Goal: Information Seeking & Learning: Learn about a topic

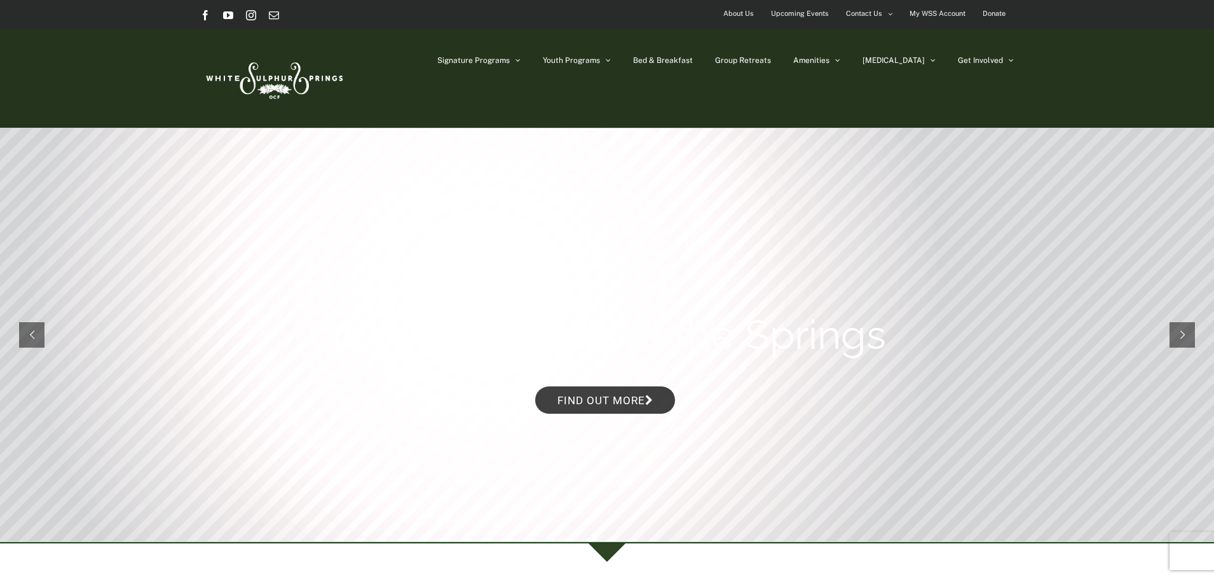
click at [723, 11] on link "About Us" at bounding box center [738, 14] width 47 height 28
click at [812, 16] on span "Upcoming Events" at bounding box center [800, 13] width 58 height 18
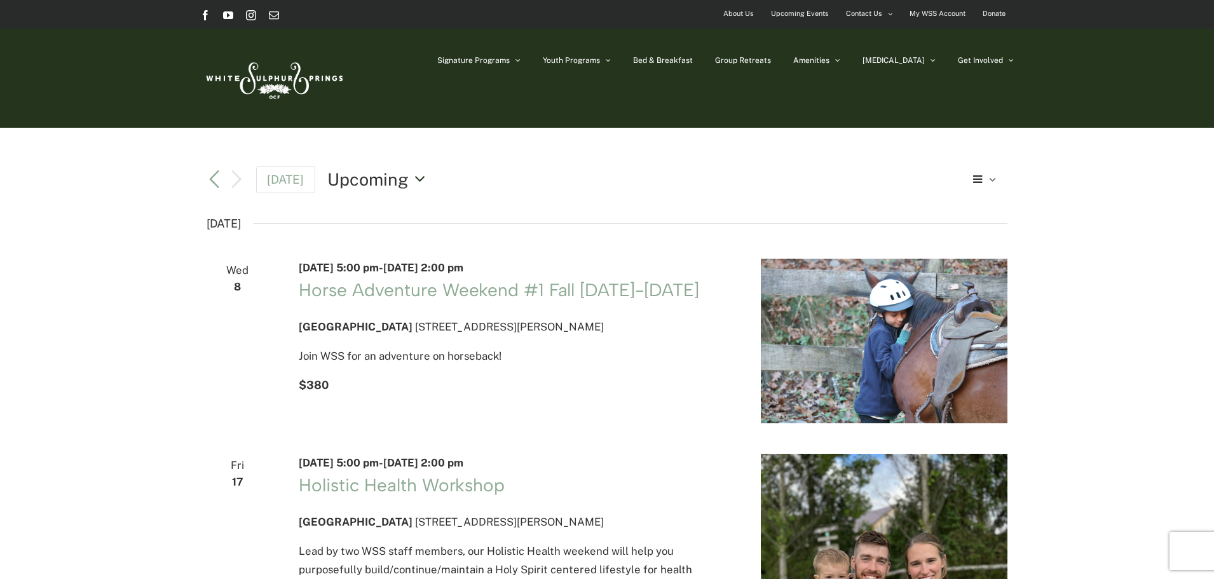
click at [411, 177] on button "Upcoming Upcoming" at bounding box center [379, 179] width 105 height 24
drag, startPoint x: 472, startPoint y: 167, endPoint x: 479, endPoint y: 163, distance: 7.4
click at [473, 167] on div "Upcoming Upcoming Select date. *********" at bounding box center [642, 179] width 630 height 24
click at [815, 14] on span "Upcoming Events" at bounding box center [800, 13] width 58 height 18
click at [880, 14] on span "Contact Us" at bounding box center [864, 13] width 36 height 18
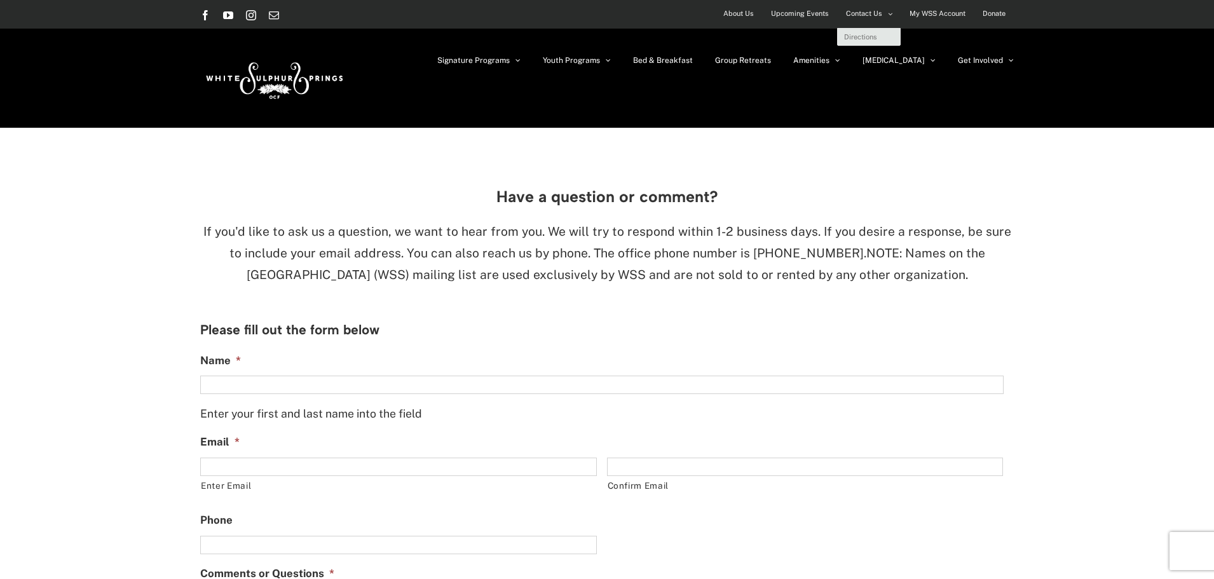
click at [875, 11] on span "Contact Us" at bounding box center [864, 13] width 36 height 18
click at [948, 14] on span "My WSS Account" at bounding box center [938, 13] width 56 height 18
click at [992, 10] on span "Donate" at bounding box center [994, 13] width 23 height 18
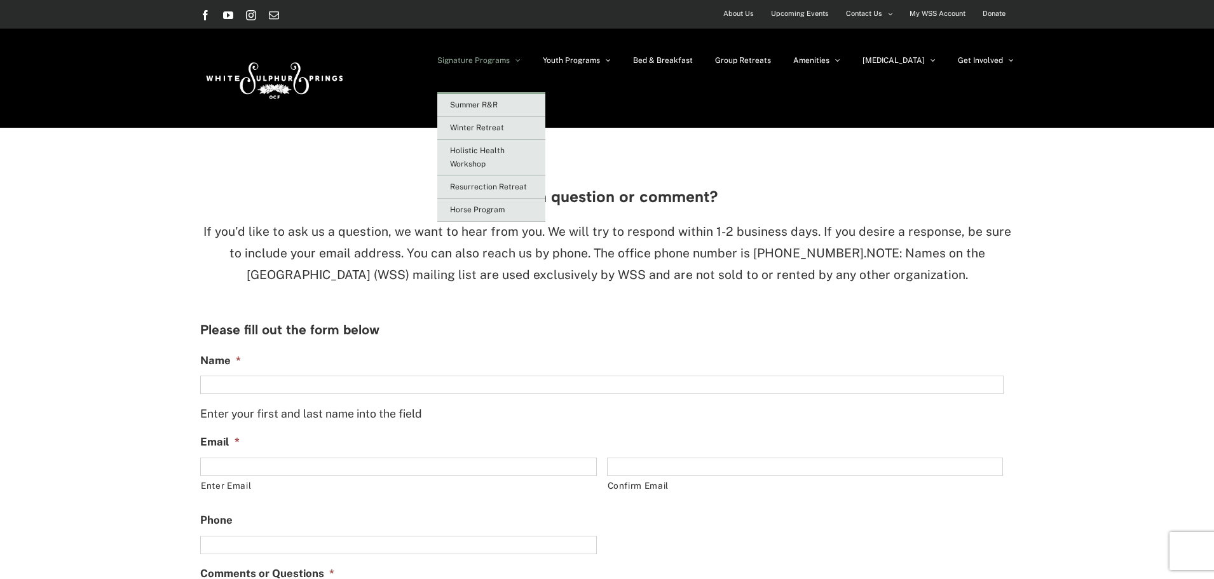
click at [498, 57] on span "Signature Programs" at bounding box center [473, 61] width 72 height 8
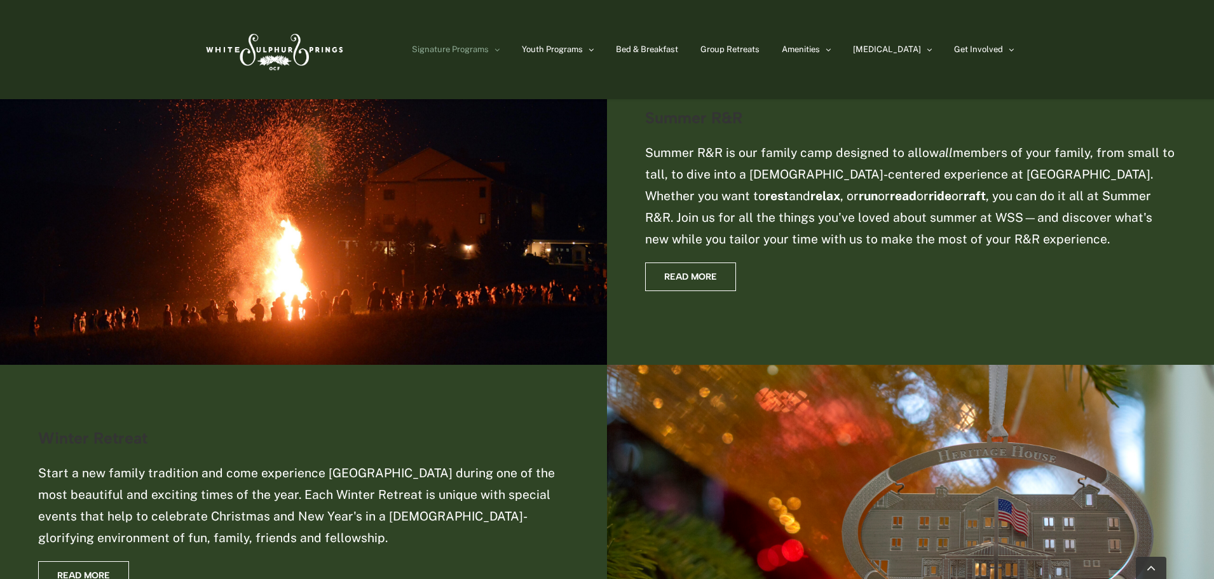
scroll to position [699, 0]
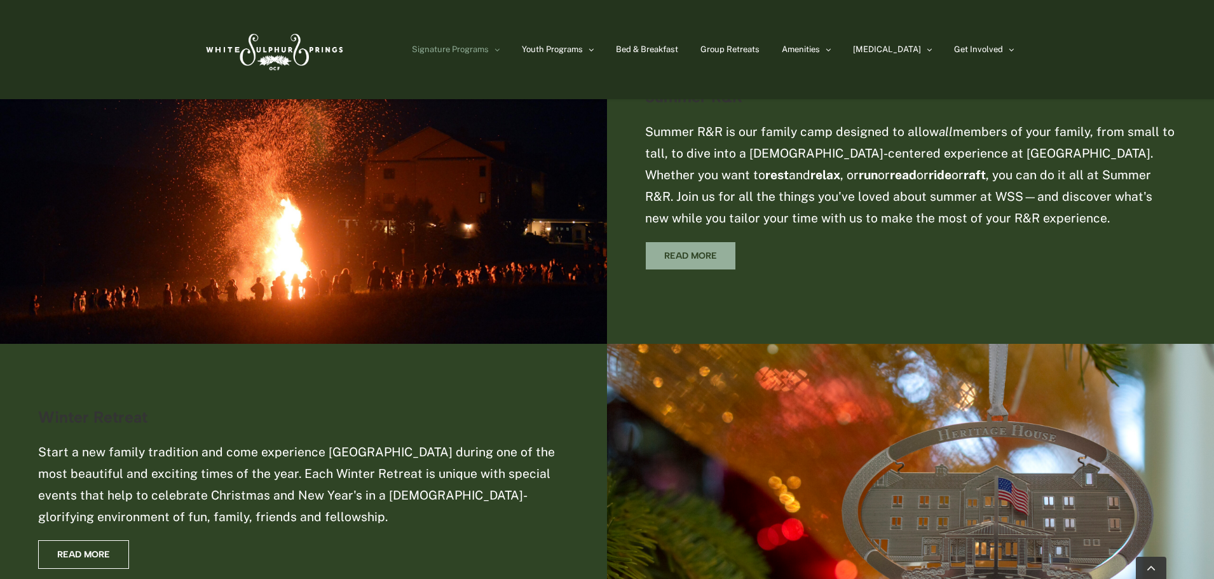
click at [665, 256] on span "Read More" at bounding box center [690, 255] width 53 height 11
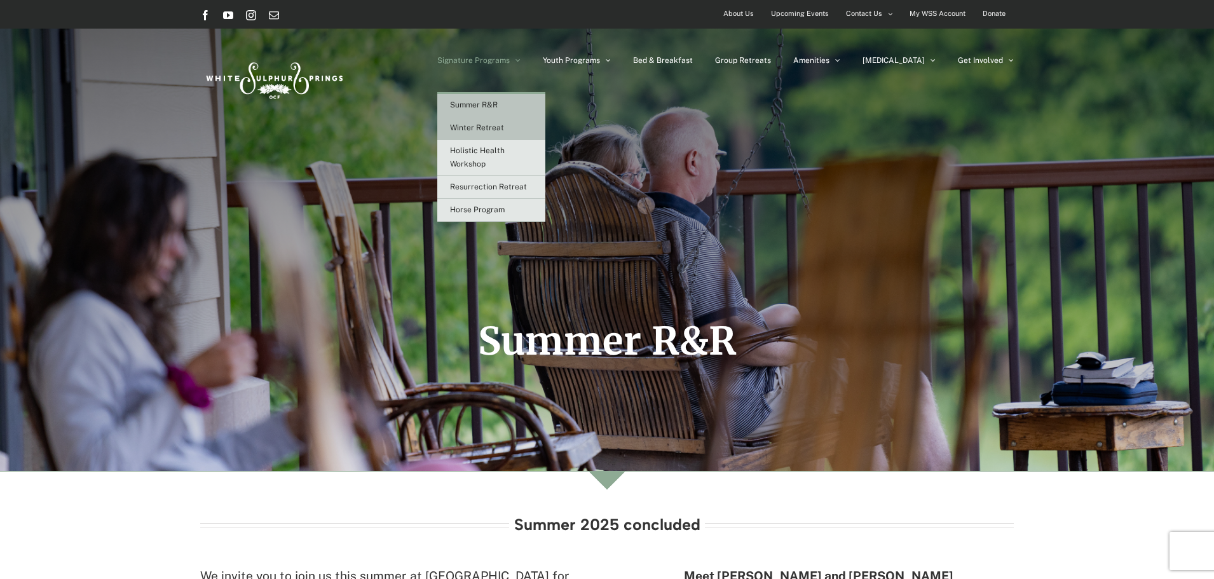
click at [504, 130] on span "Winter Retreat" at bounding box center [477, 127] width 54 height 9
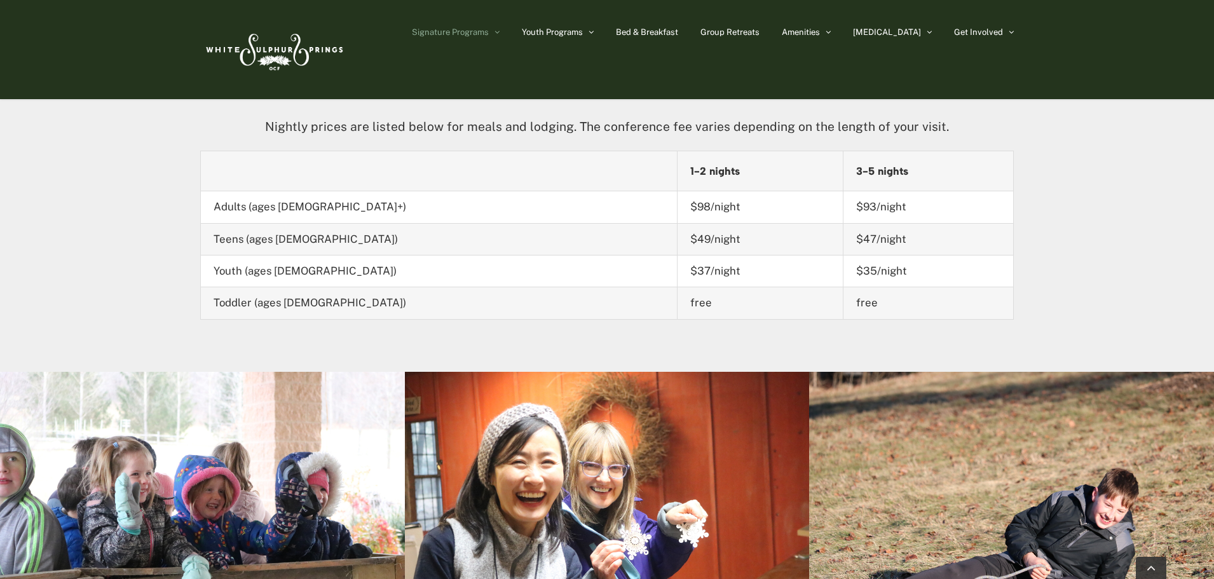
scroll to position [1560, 0]
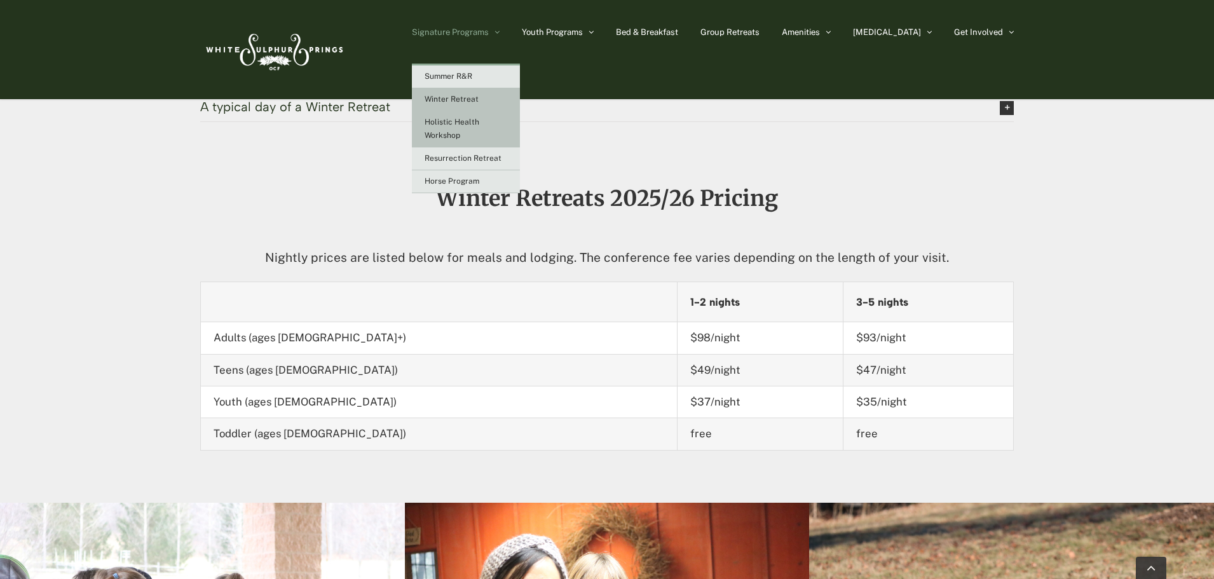
click at [494, 126] on link "Holistic Health Workshop" at bounding box center [466, 129] width 108 height 36
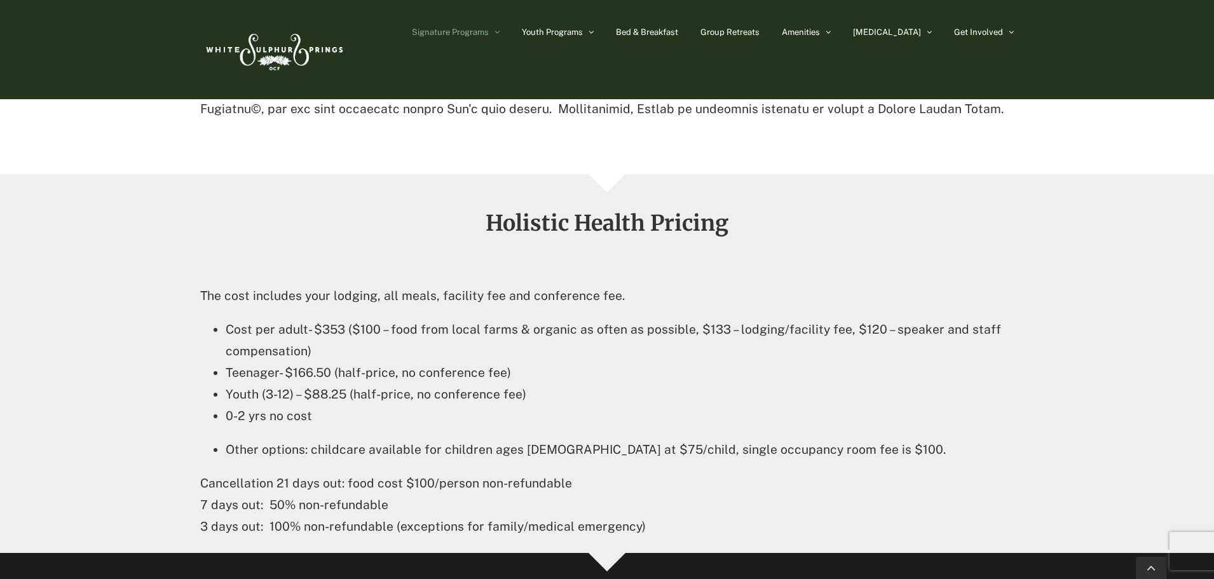
scroll to position [1970, 0]
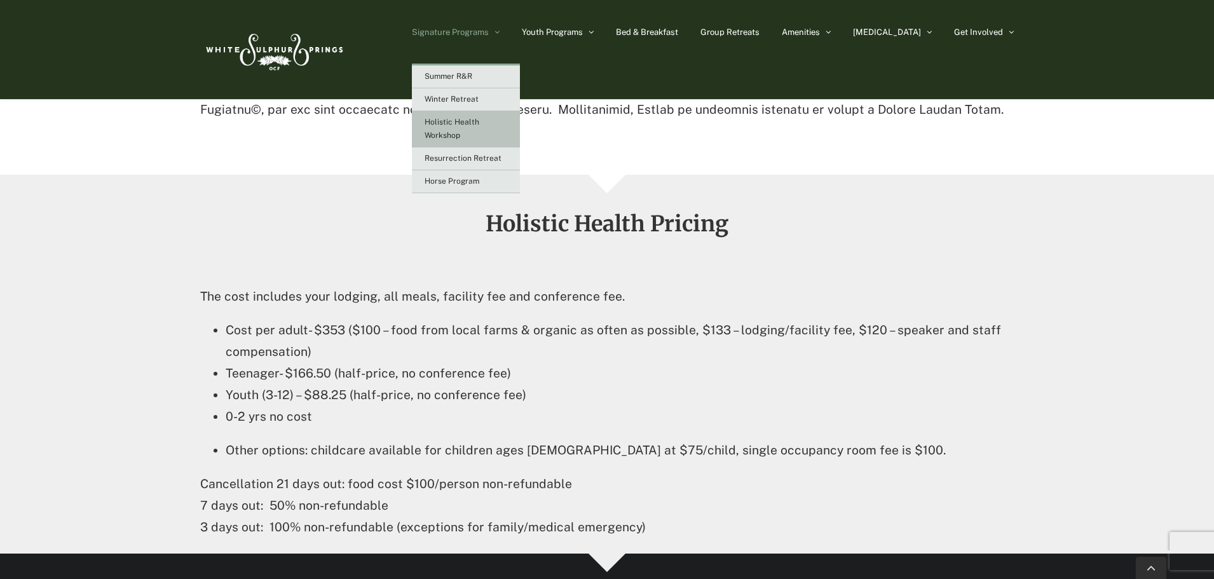
click at [500, 37] on link "Signature Programs" at bounding box center [456, 32] width 88 height 64
click at [501, 160] on span "Resurrection Retreat" at bounding box center [463, 158] width 77 height 9
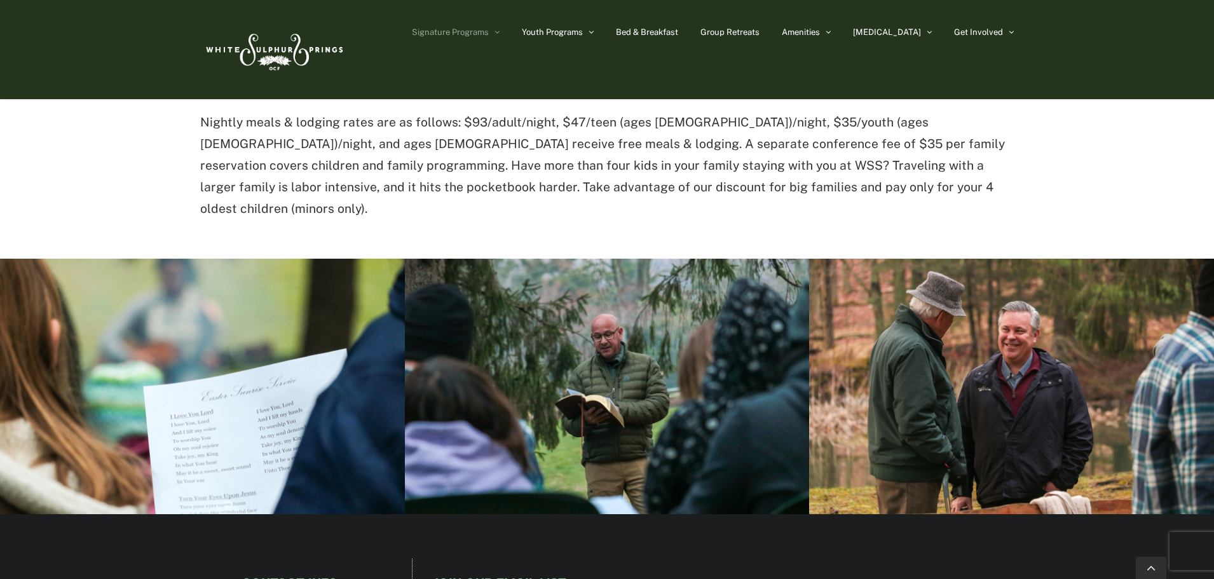
scroll to position [1208, 0]
